Goal: Task Accomplishment & Management: Manage account settings

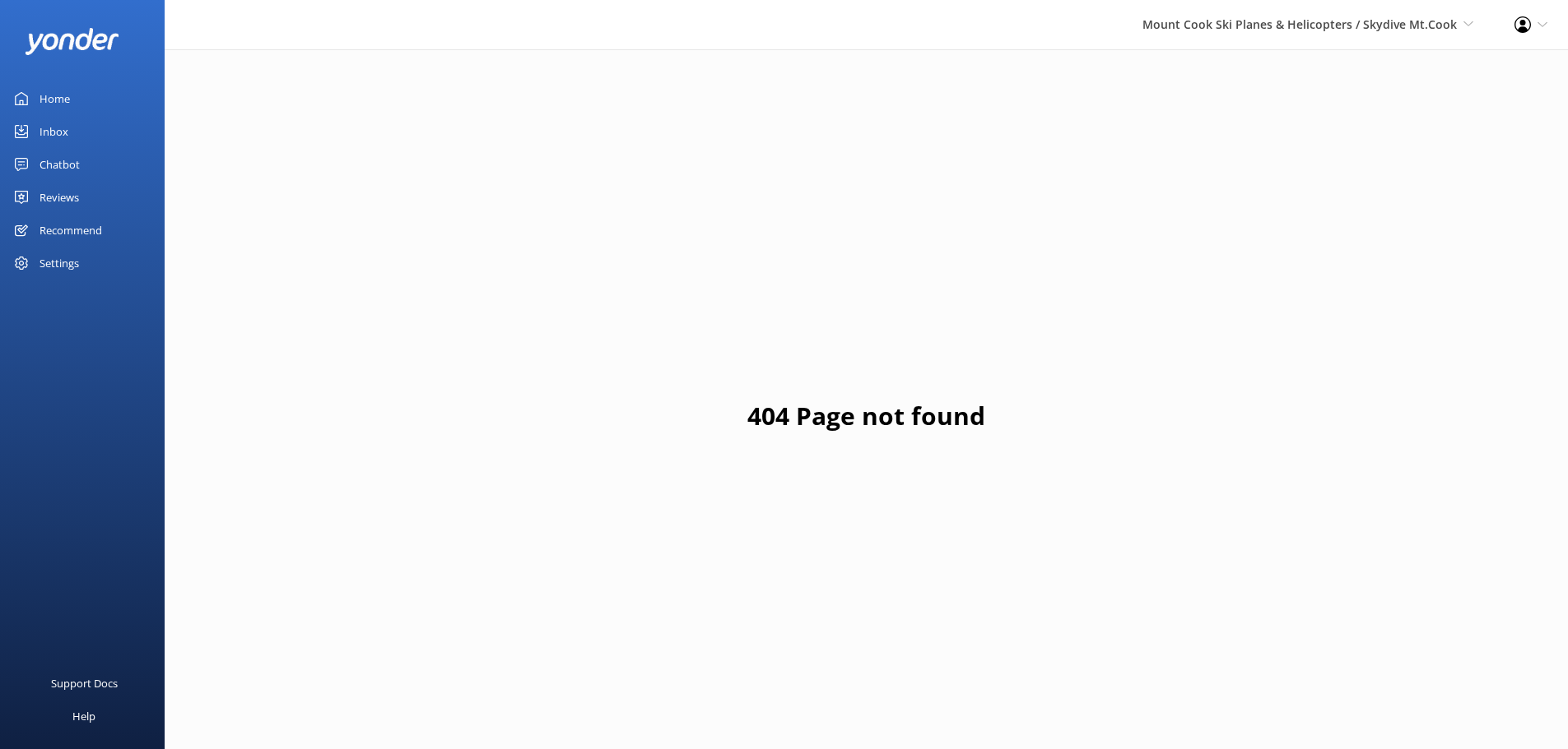
click at [39, 200] on link "Reviews" at bounding box center [82, 198] width 165 height 33
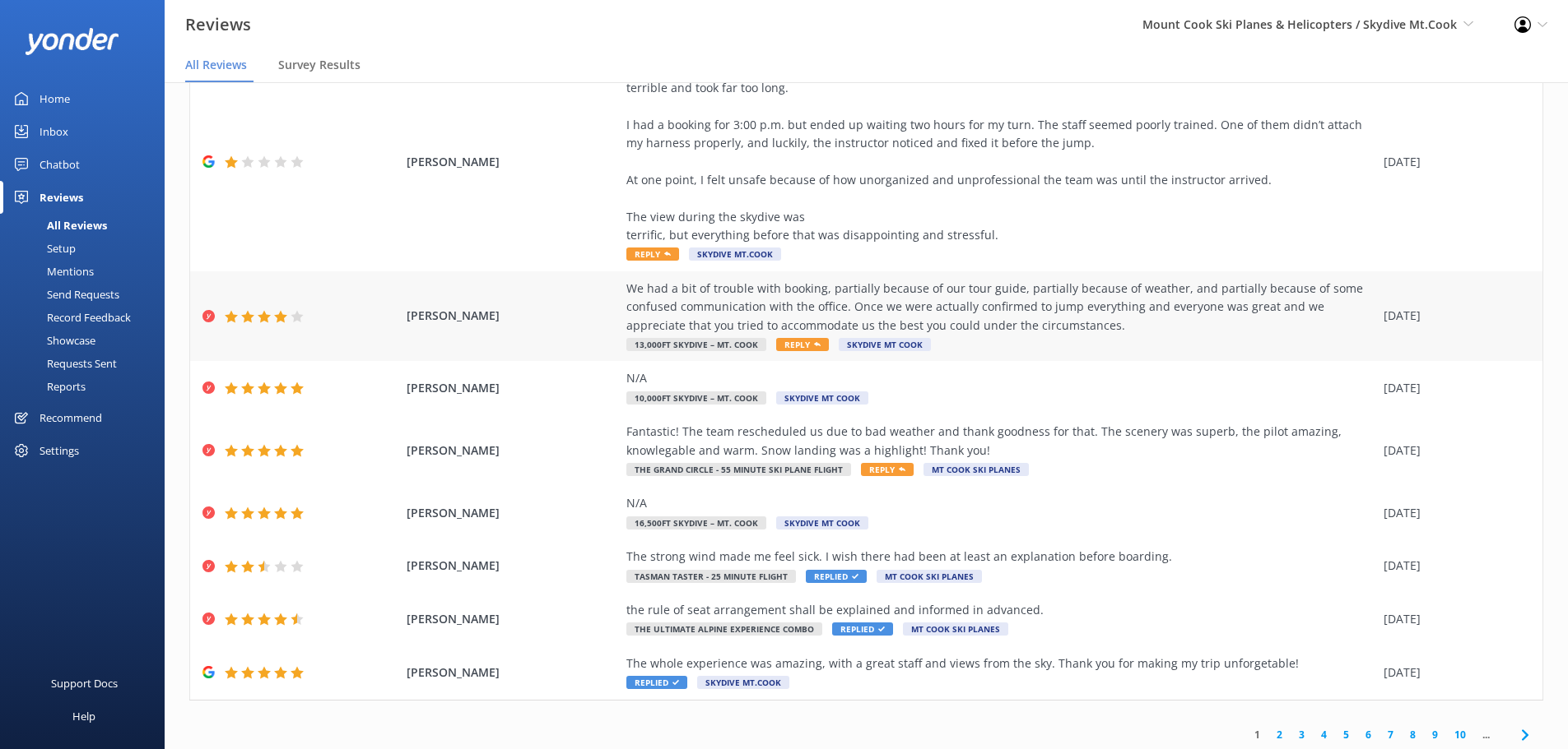
scroll to position [242, 0]
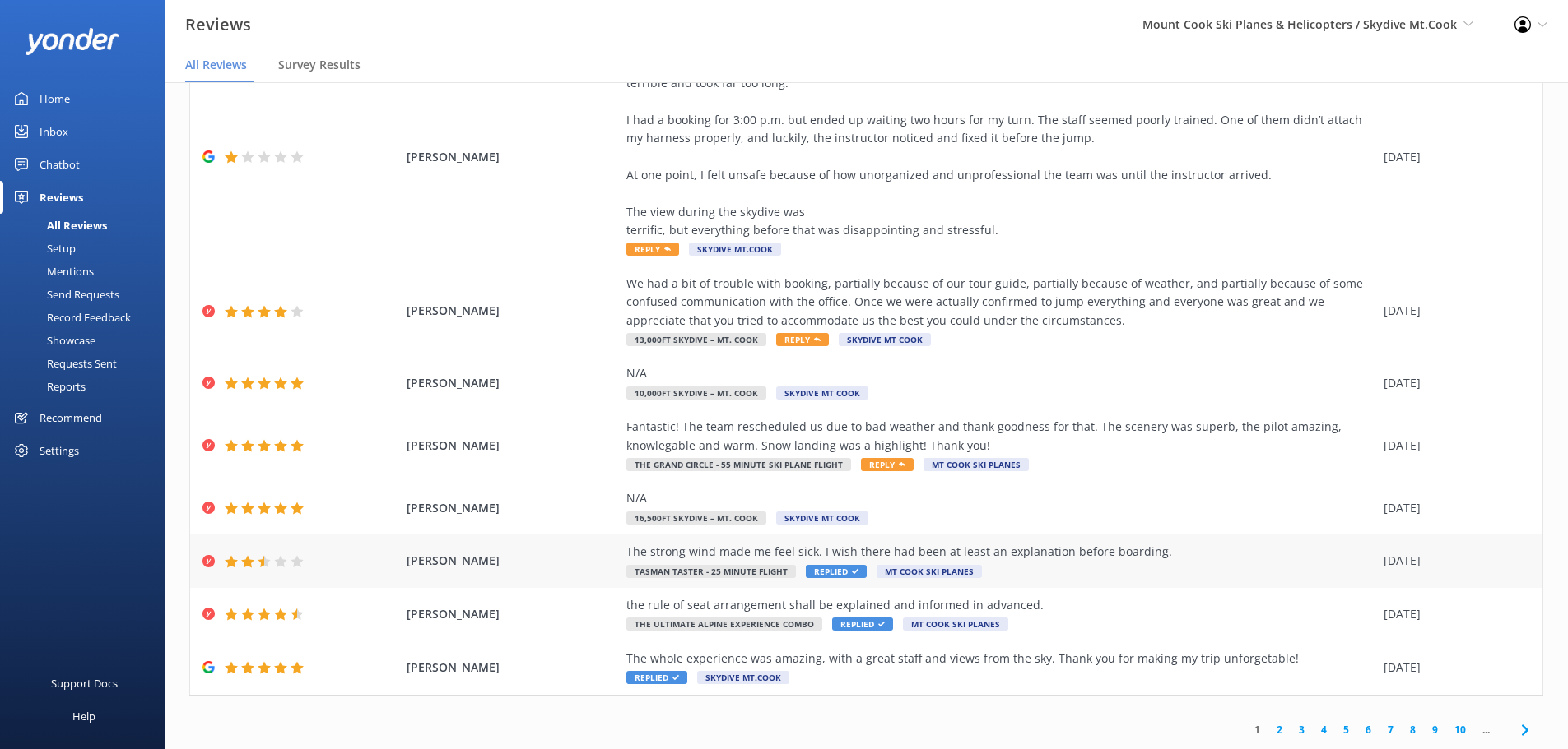
click at [1022, 538] on div "[PERSON_NAME] The strong wind made me feel sick. I wish there had been at least…" at bounding box center [866, 561] width 1352 height 53
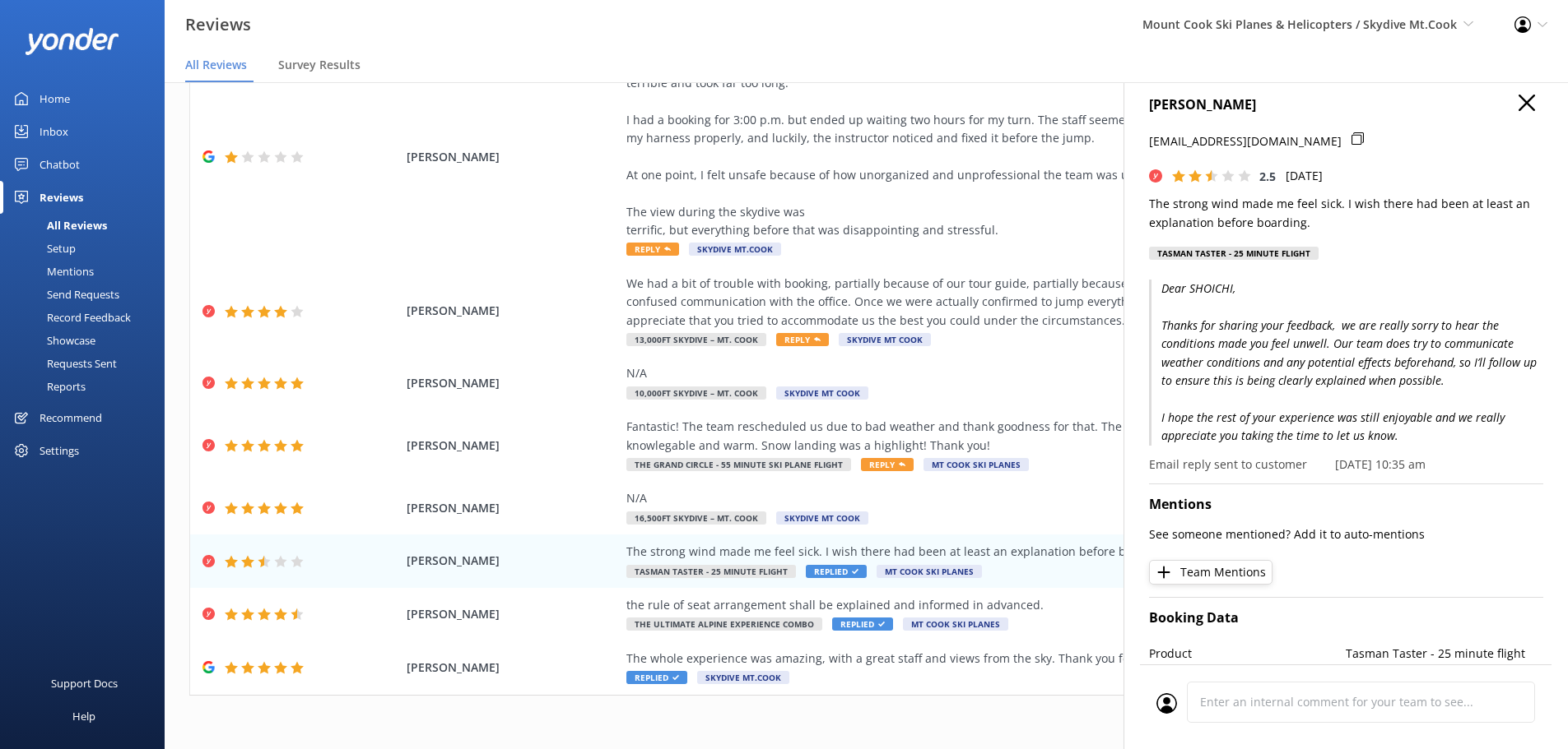
scroll to position [0, 0]
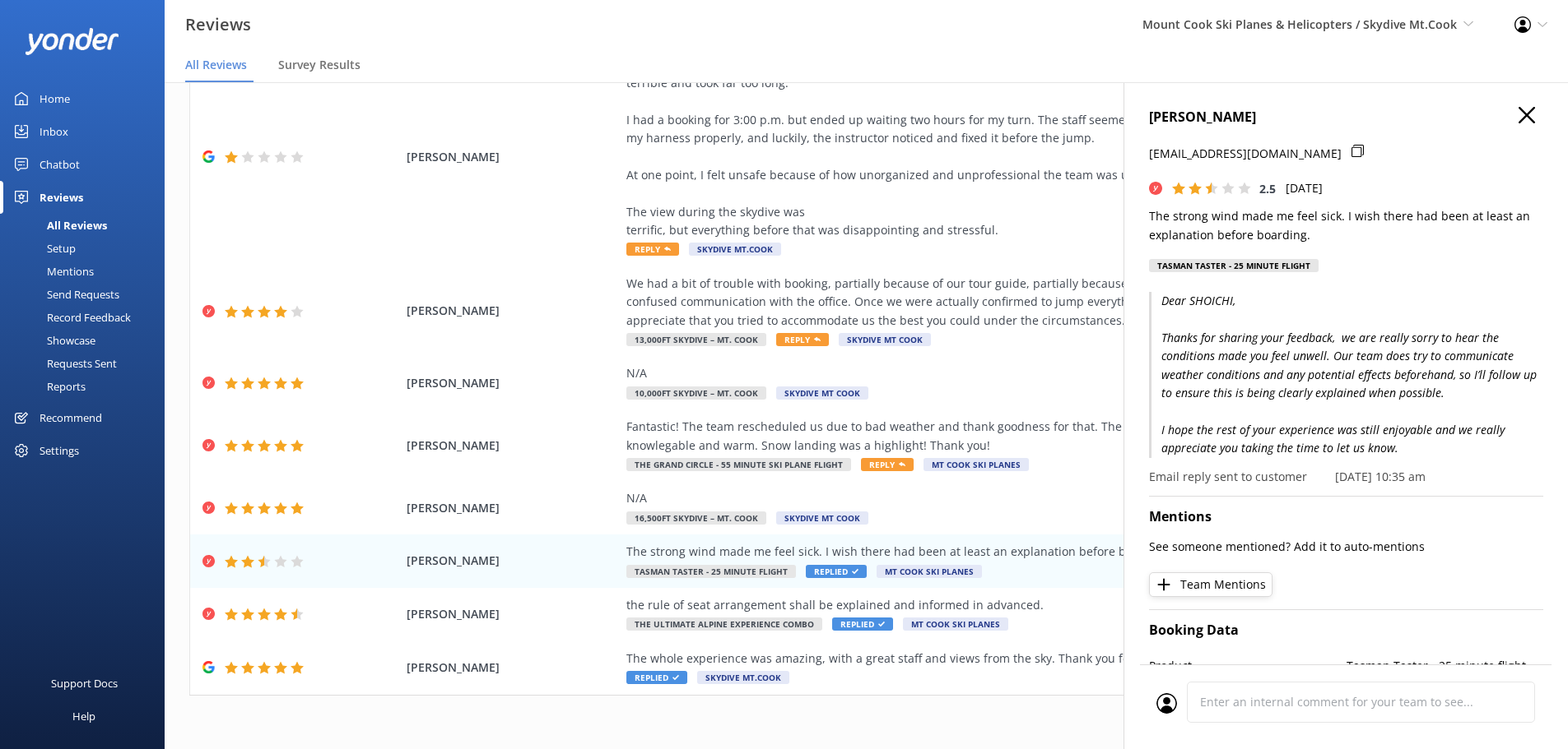
click at [1518, 116] on use "button" at bounding box center [1526, 115] width 17 height 17
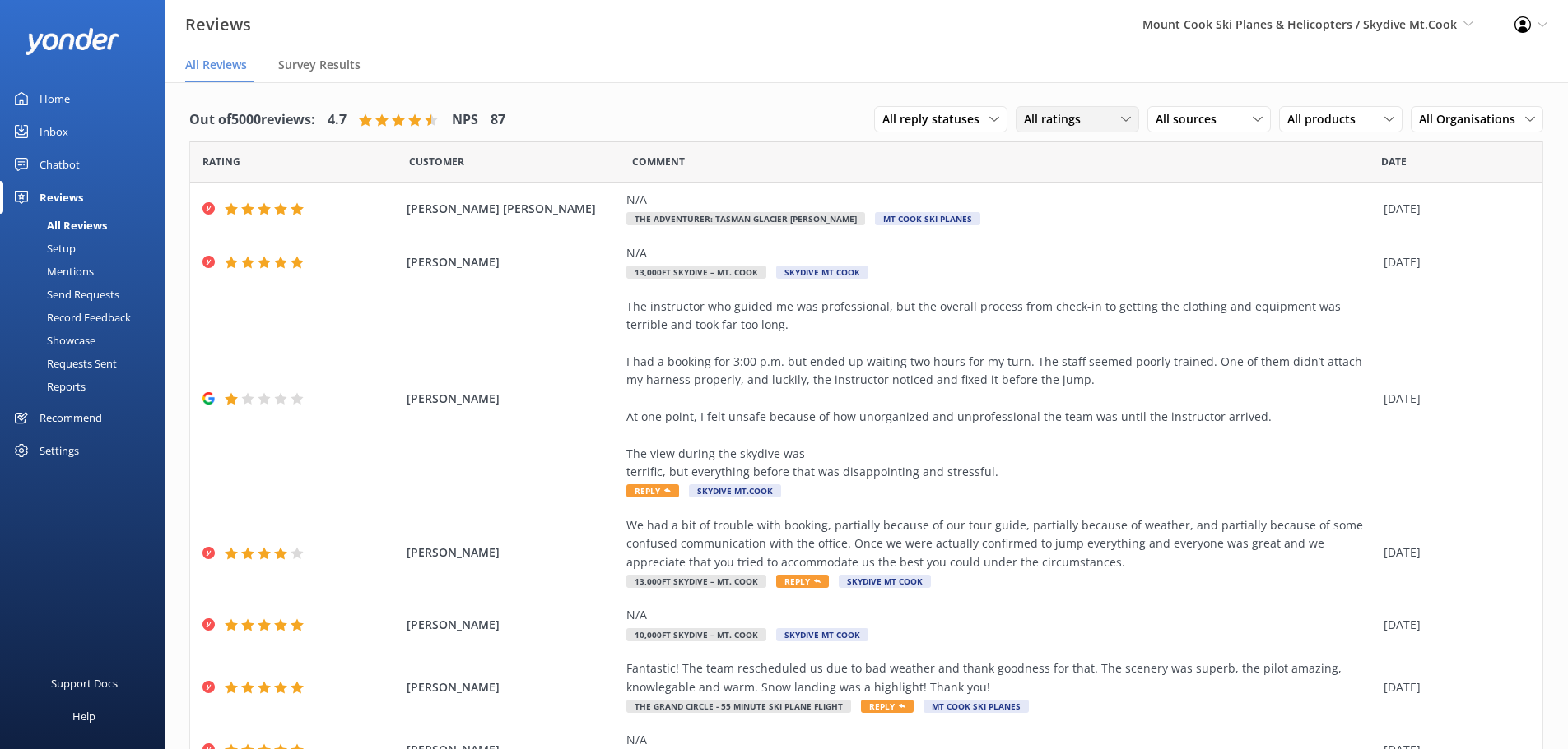
click at [1050, 116] on span "All ratings" at bounding box center [1057, 119] width 67 height 18
click at [970, 126] on span "All reply statuses" at bounding box center [936, 119] width 107 height 18
click at [972, 190] on link "Needs a reply" at bounding box center [947, 187] width 146 height 33
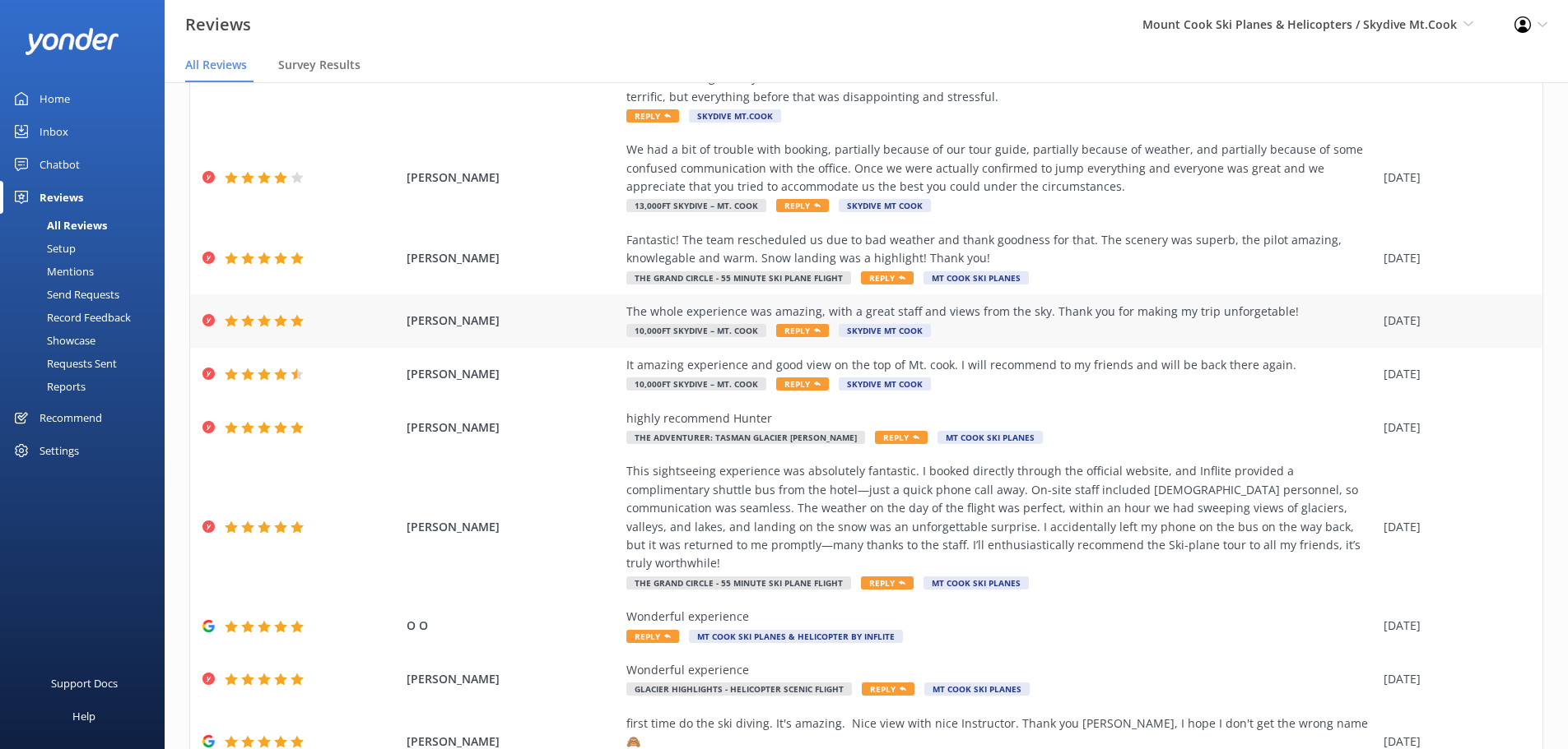
scroll to position [315, 0]
